Goal: Navigation & Orientation: Find specific page/section

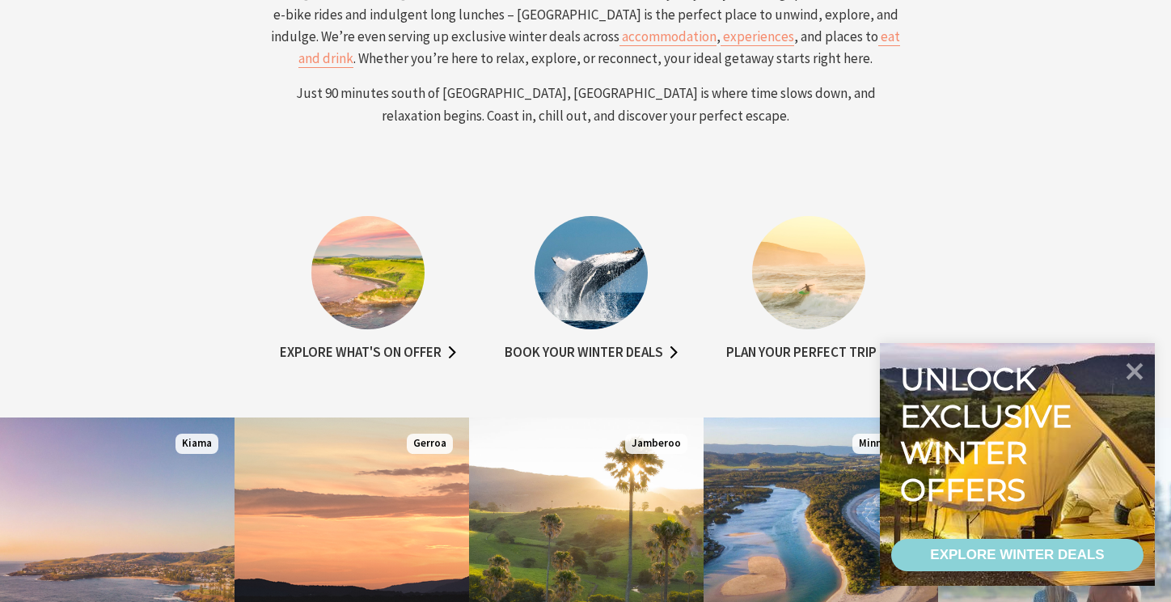
scroll to position [721, 0]
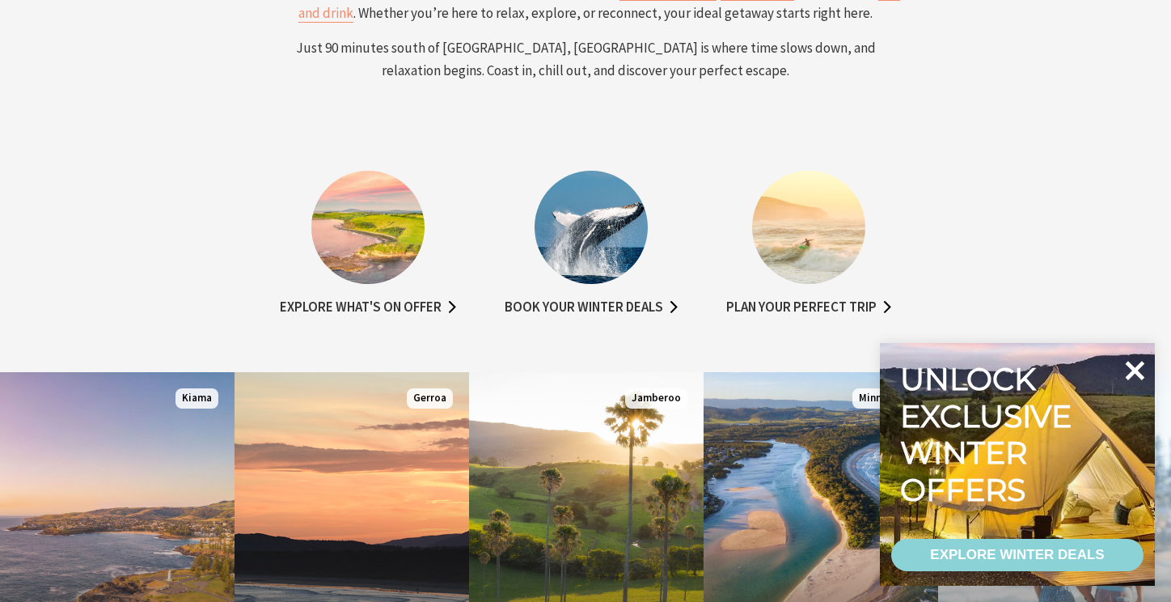
click at [1134, 364] on icon at bounding box center [1134, 370] width 39 height 39
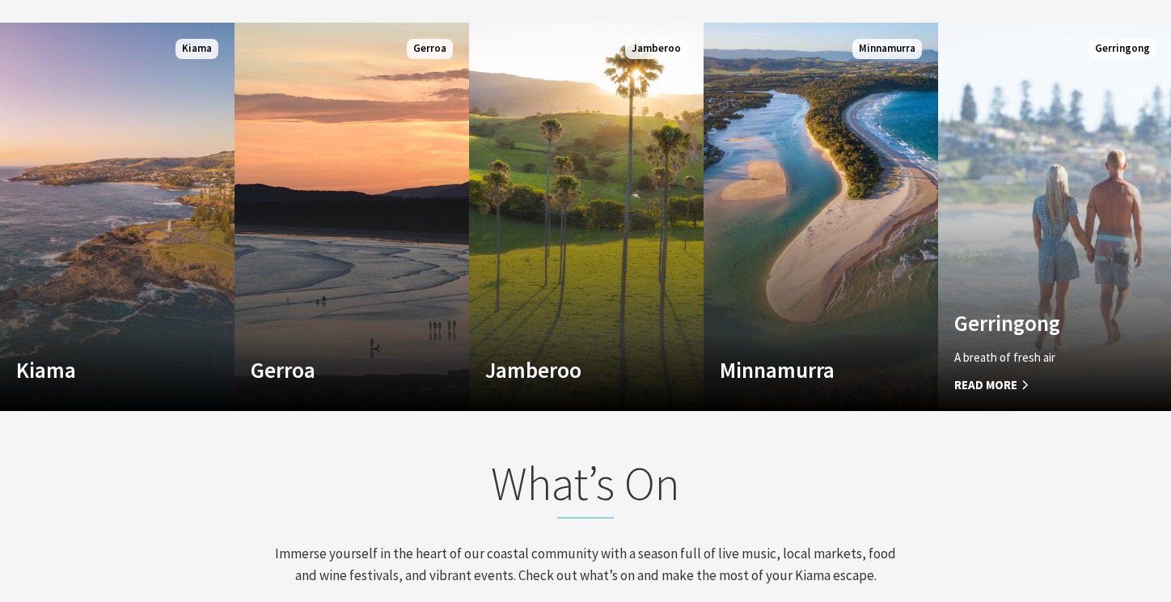
scroll to position [1073, 0]
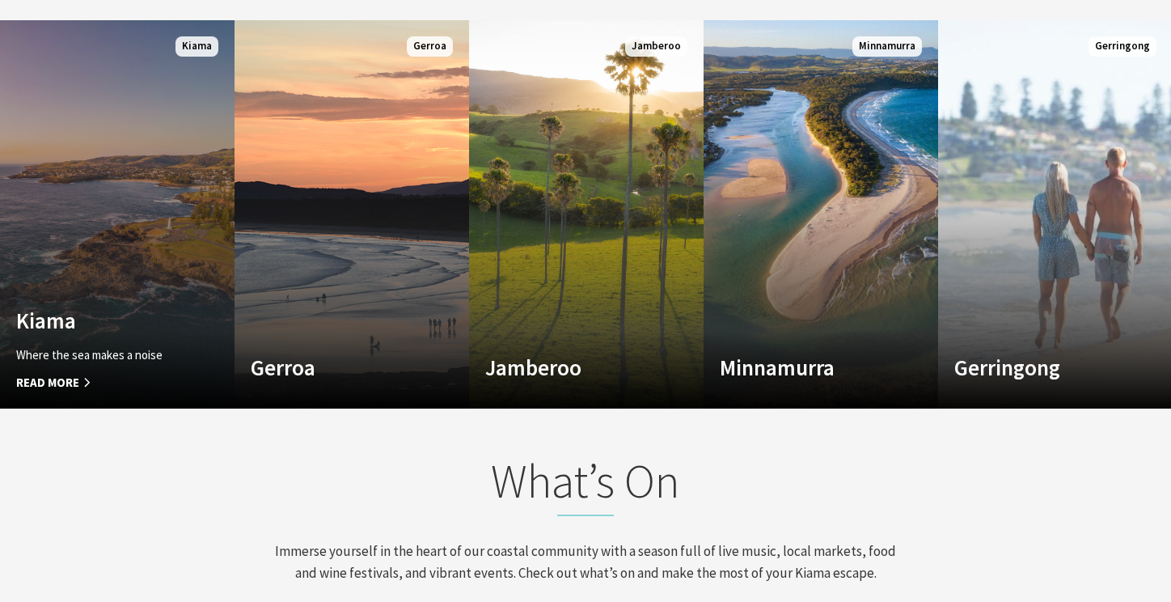
click at [84, 252] on link "Custom Image Used Kiama Where the sea makes a noise Read More Kiama" at bounding box center [117, 214] width 235 height 388
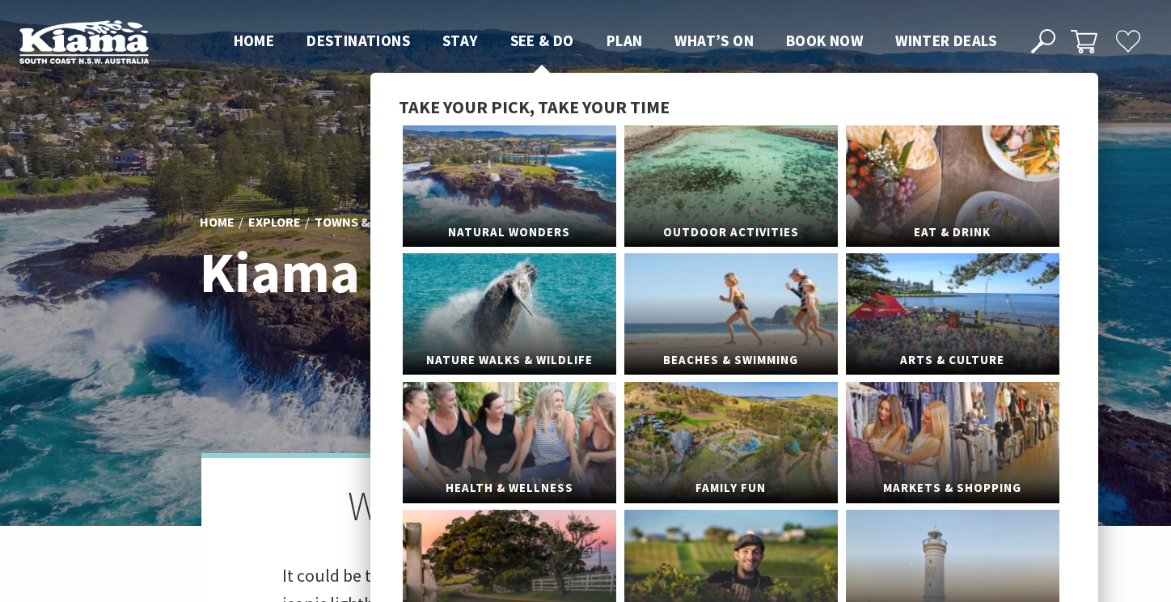
click at [551, 40] on span "See & Do" at bounding box center [542, 40] width 64 height 19
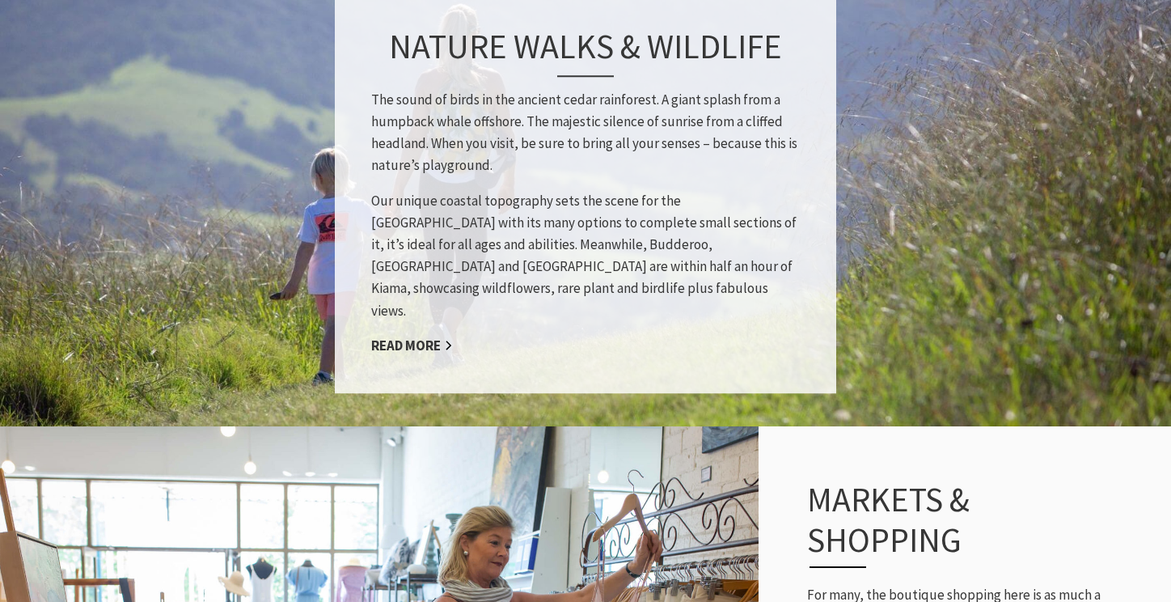
scroll to position [2301, 0]
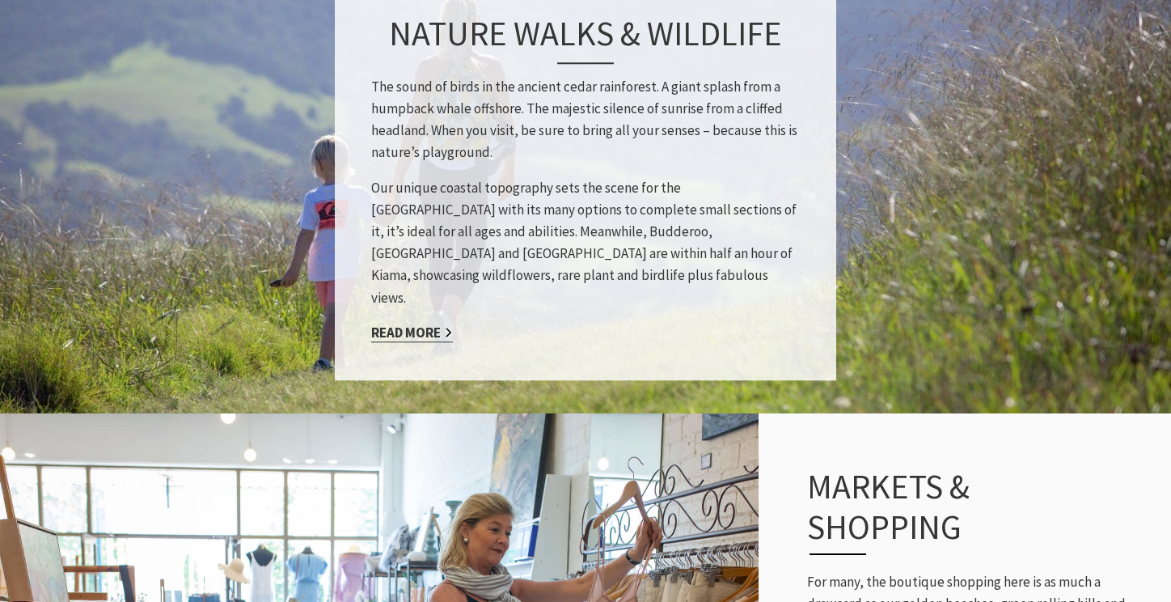
click at [419, 324] on link "Read More" at bounding box center [412, 333] width 82 height 19
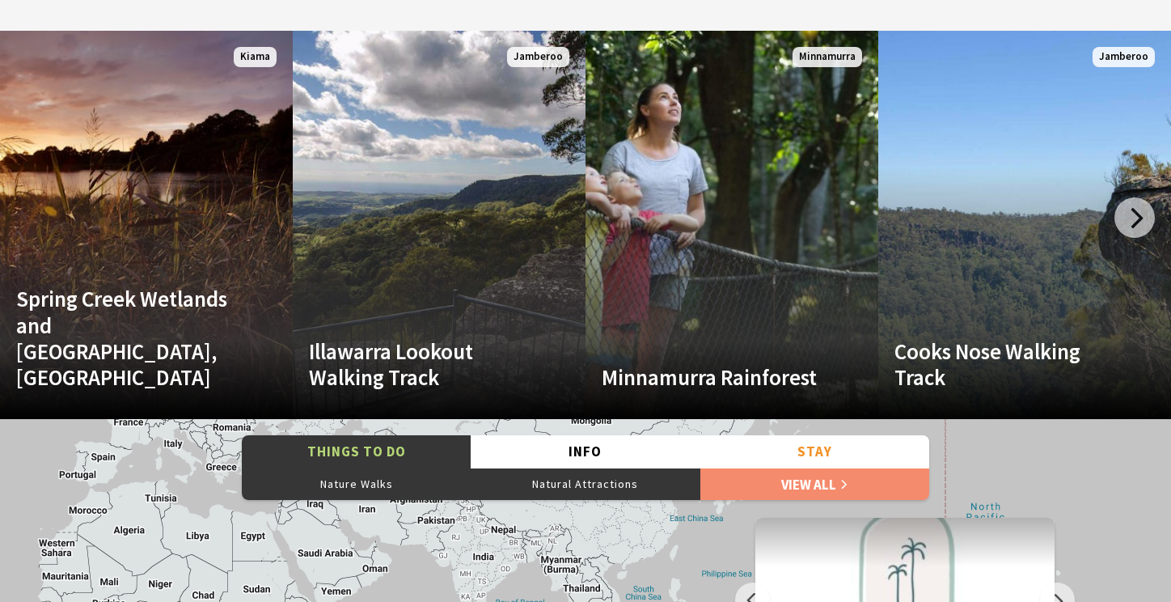
scroll to position [3130, 0]
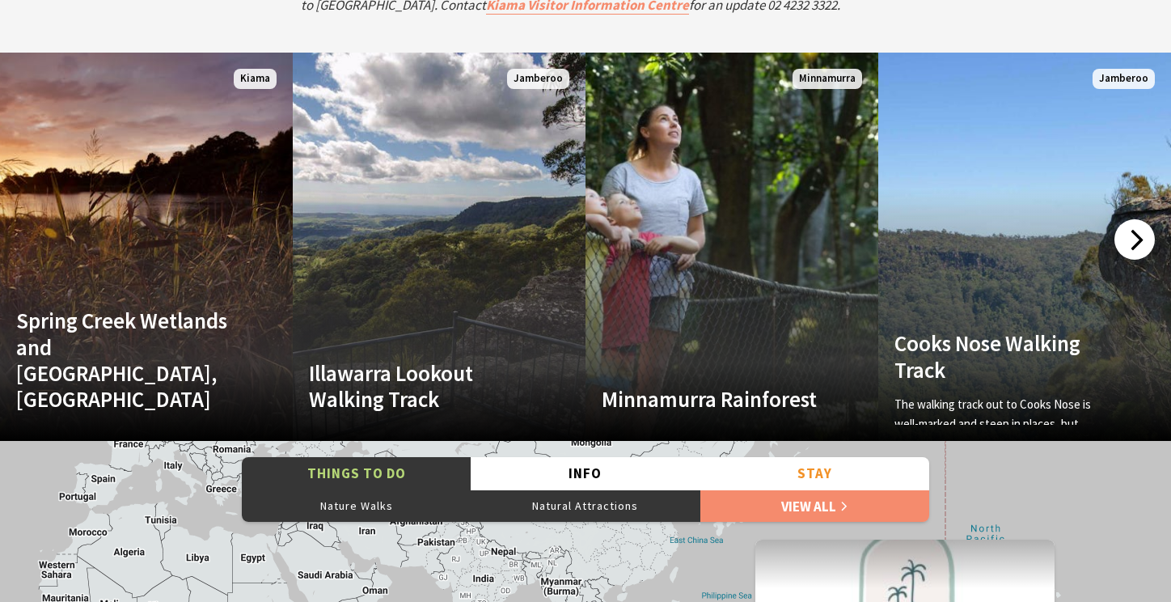
click at [1128, 243] on div at bounding box center [1135, 239] width 40 height 40
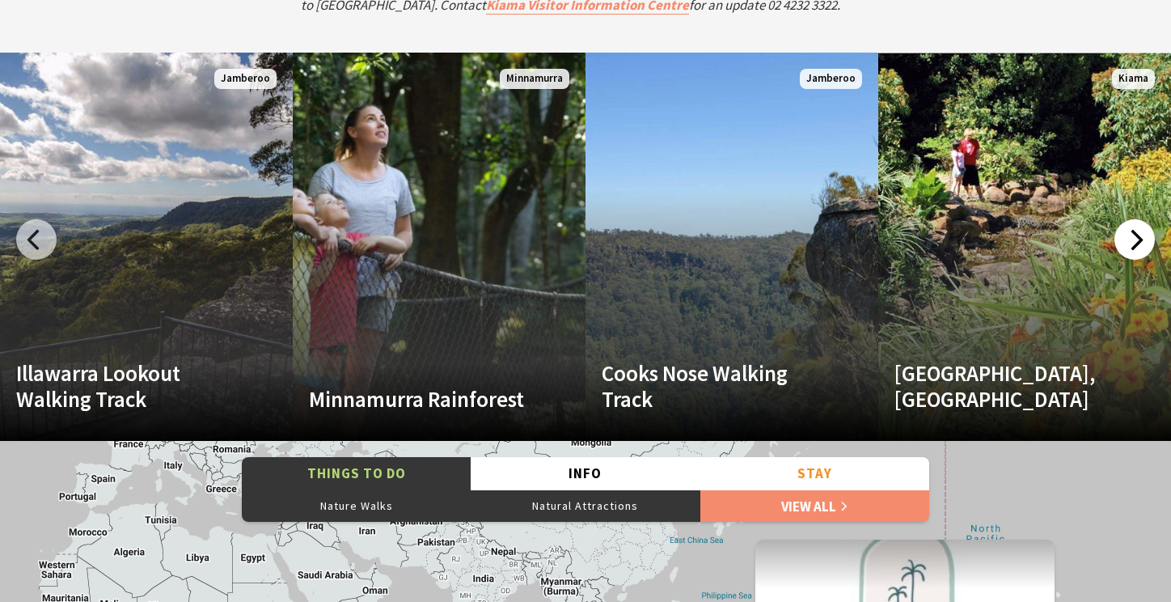
click at [1128, 243] on div at bounding box center [1135, 239] width 40 height 40
